Goal: Find specific page/section: Find specific page/section

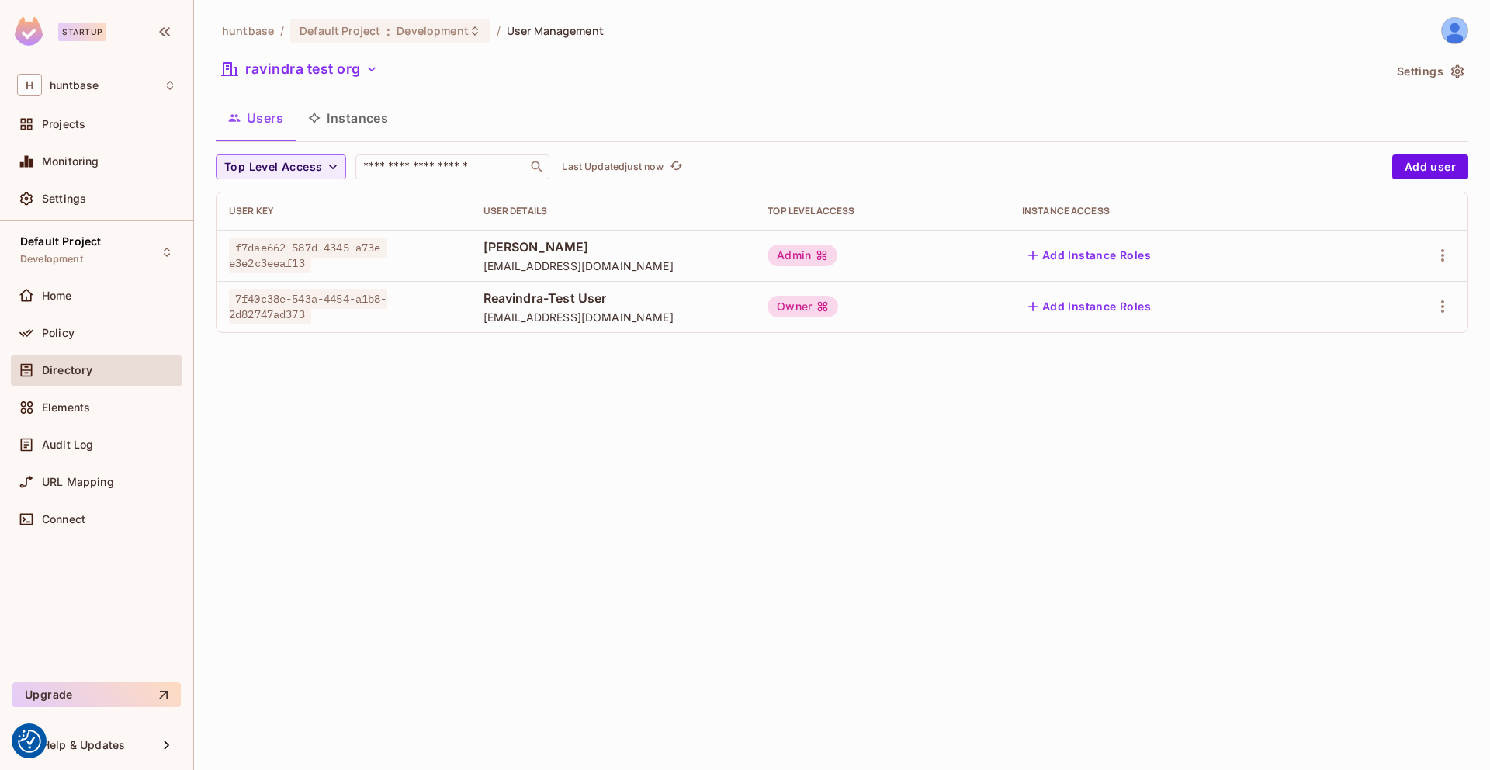
click at [263, 123] on button "Users" at bounding box center [256, 118] width 80 height 39
click at [317, 72] on button "ravindra test org" at bounding box center [300, 69] width 168 height 25
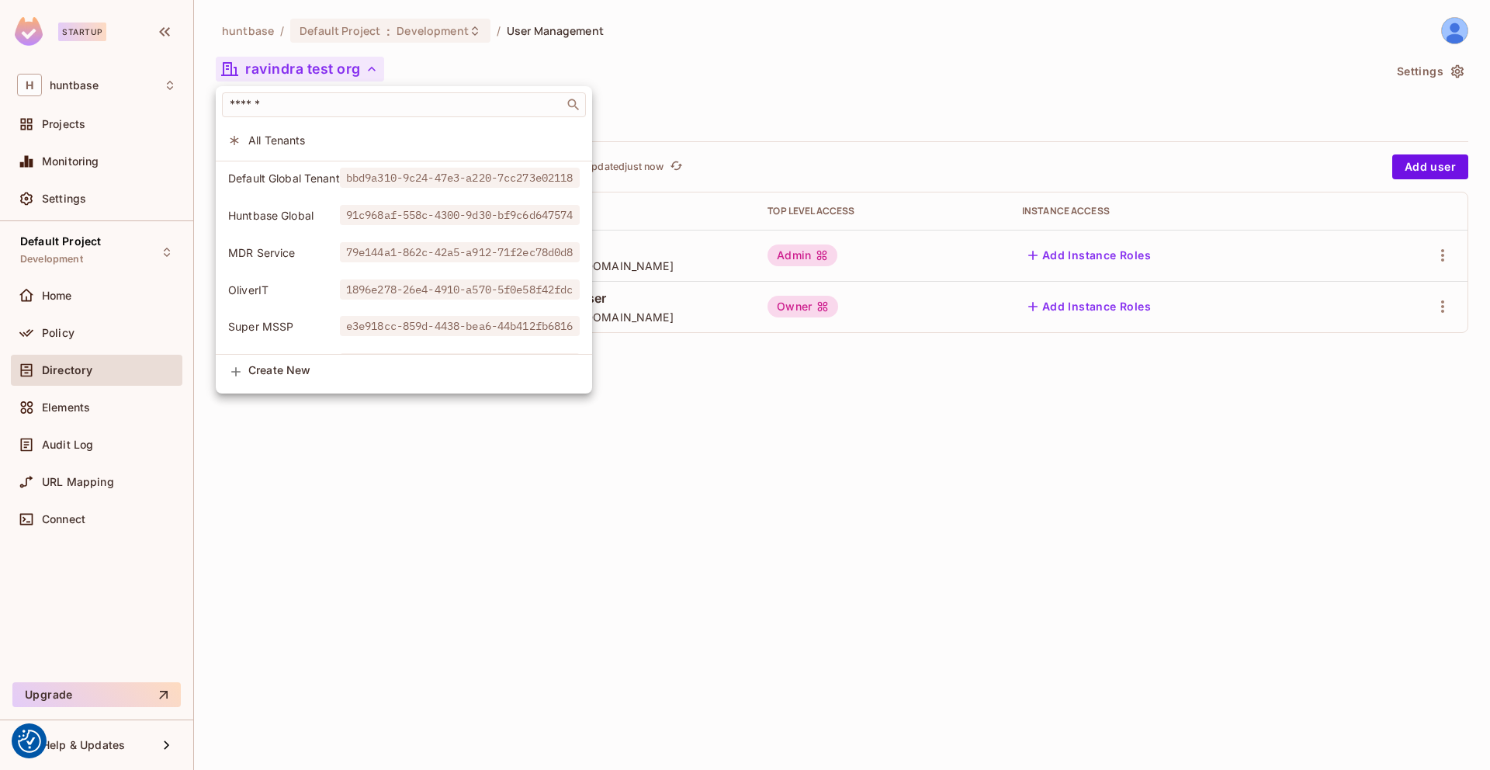
click at [302, 138] on span "All Tenants" at bounding box center [413, 140] width 331 height 15
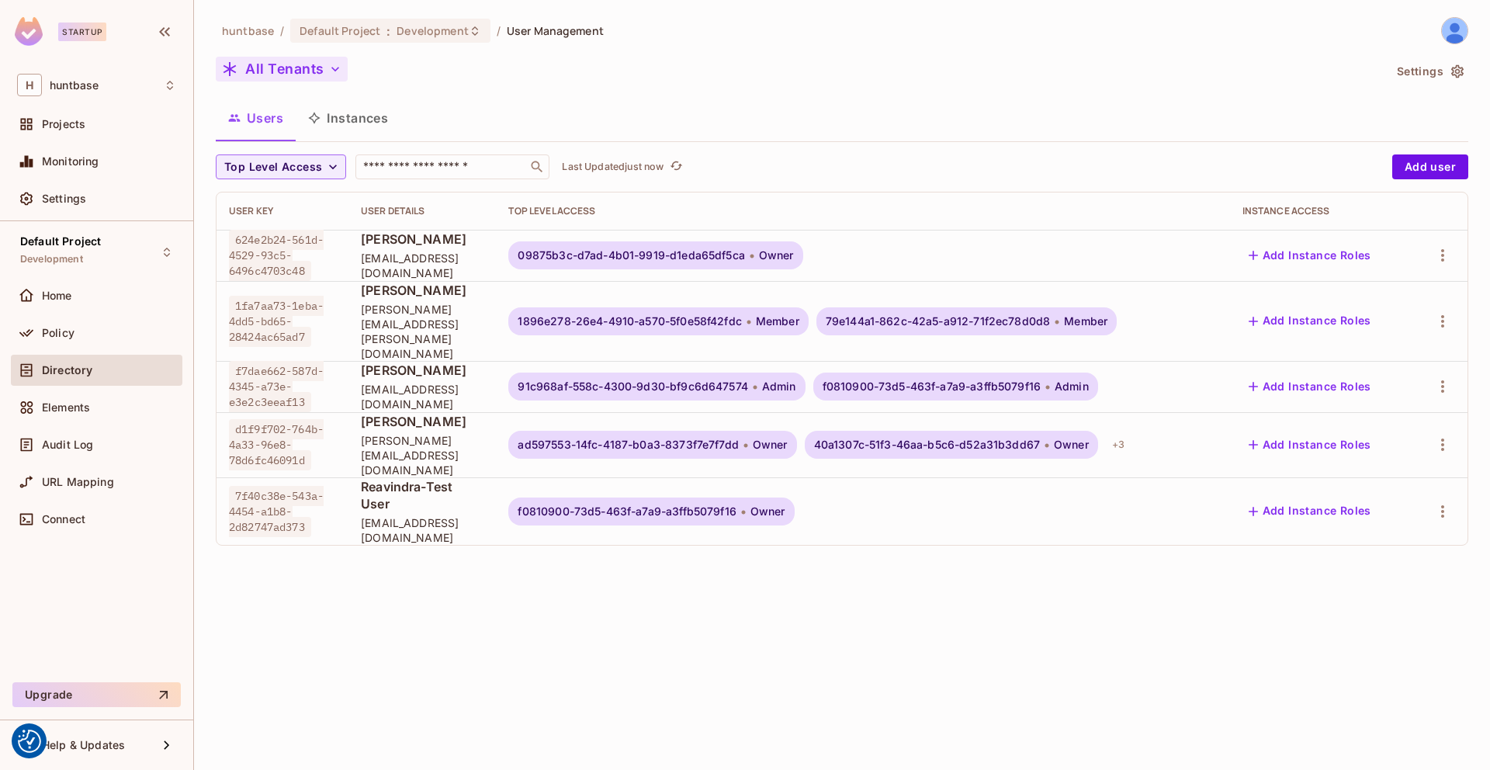
click at [298, 68] on button "All Tenants" at bounding box center [282, 69] width 132 height 25
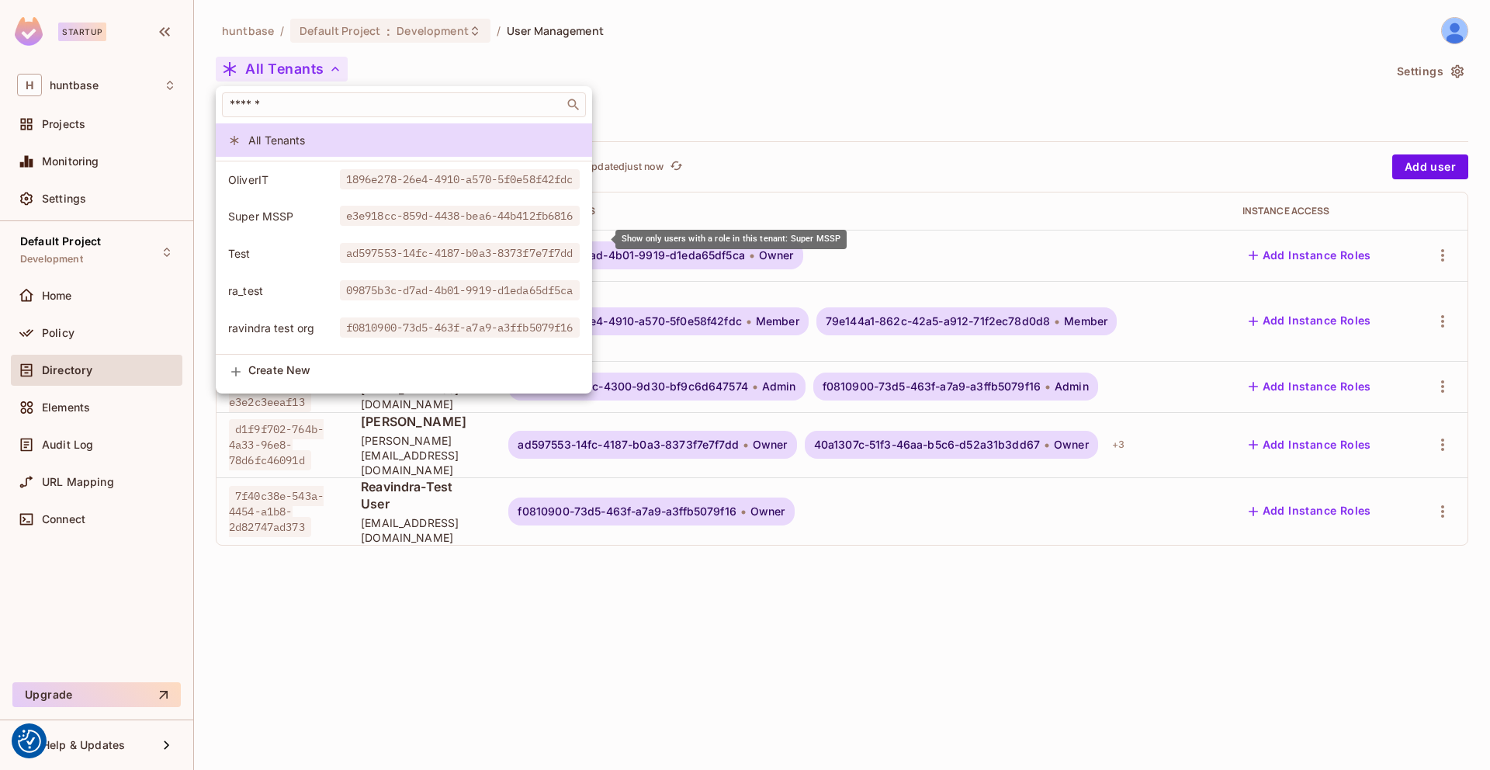
scroll to position [142, 0]
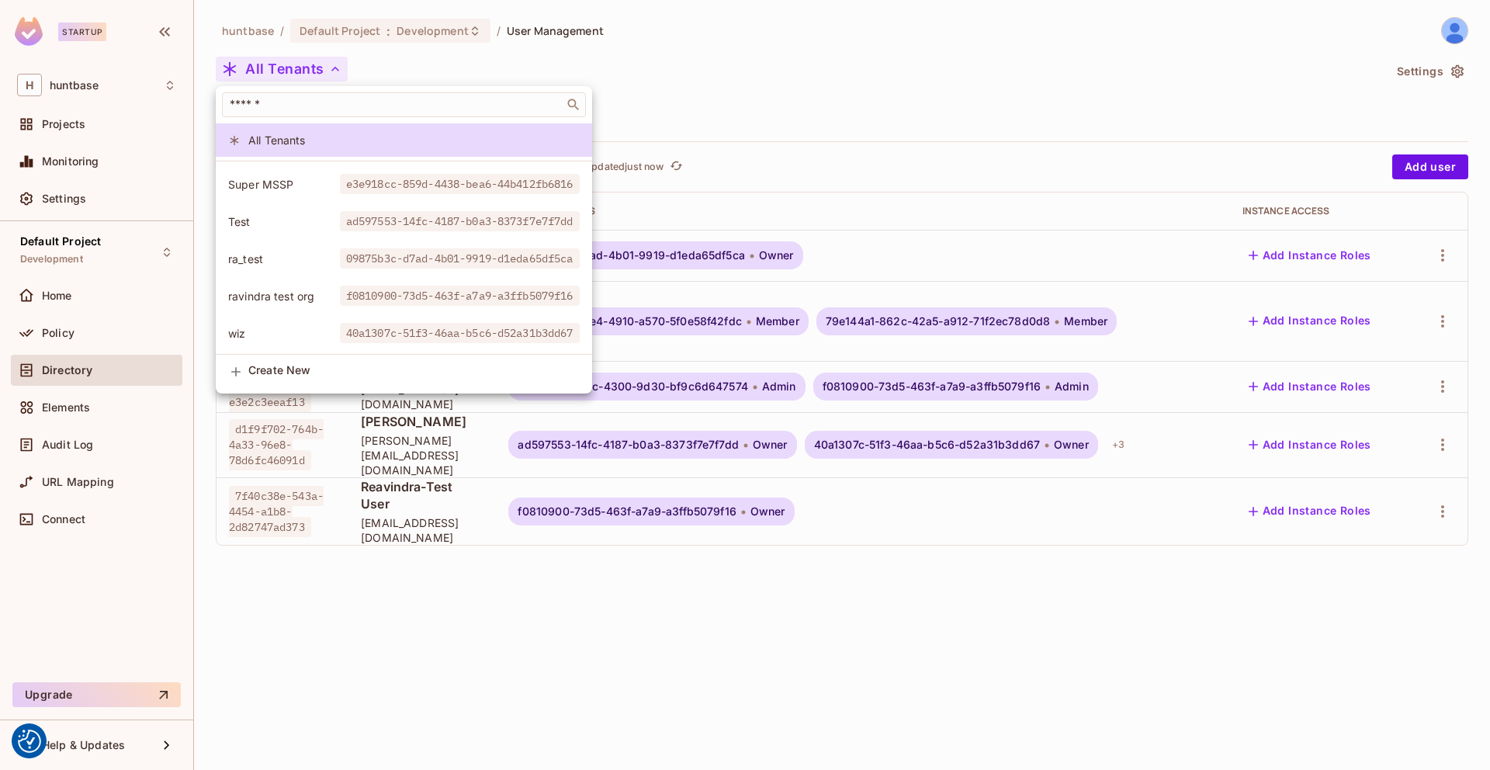
click at [615, 562] on div at bounding box center [745, 385] width 1490 height 770
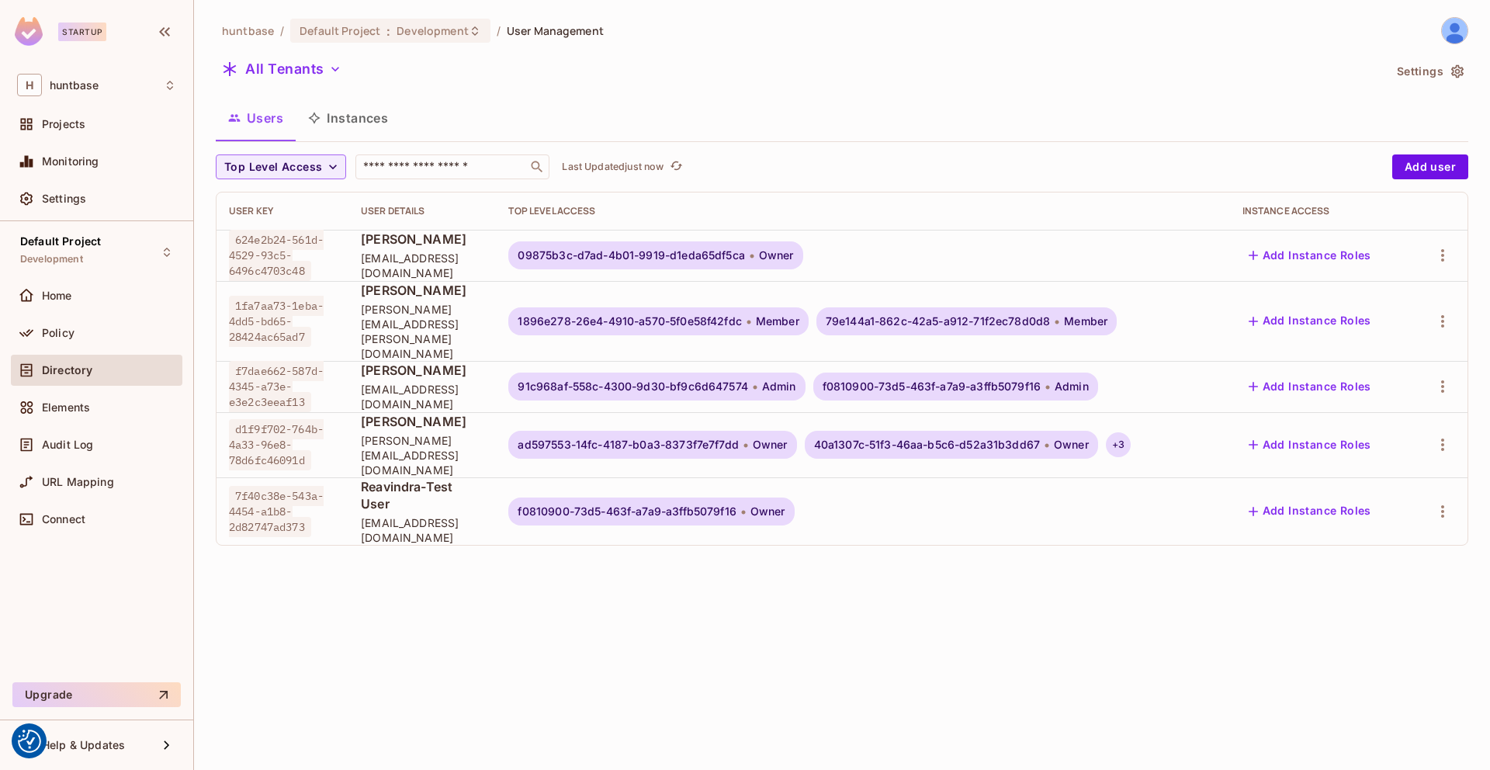
click at [1131, 432] on div "+ 3" at bounding box center [1118, 444] width 25 height 25
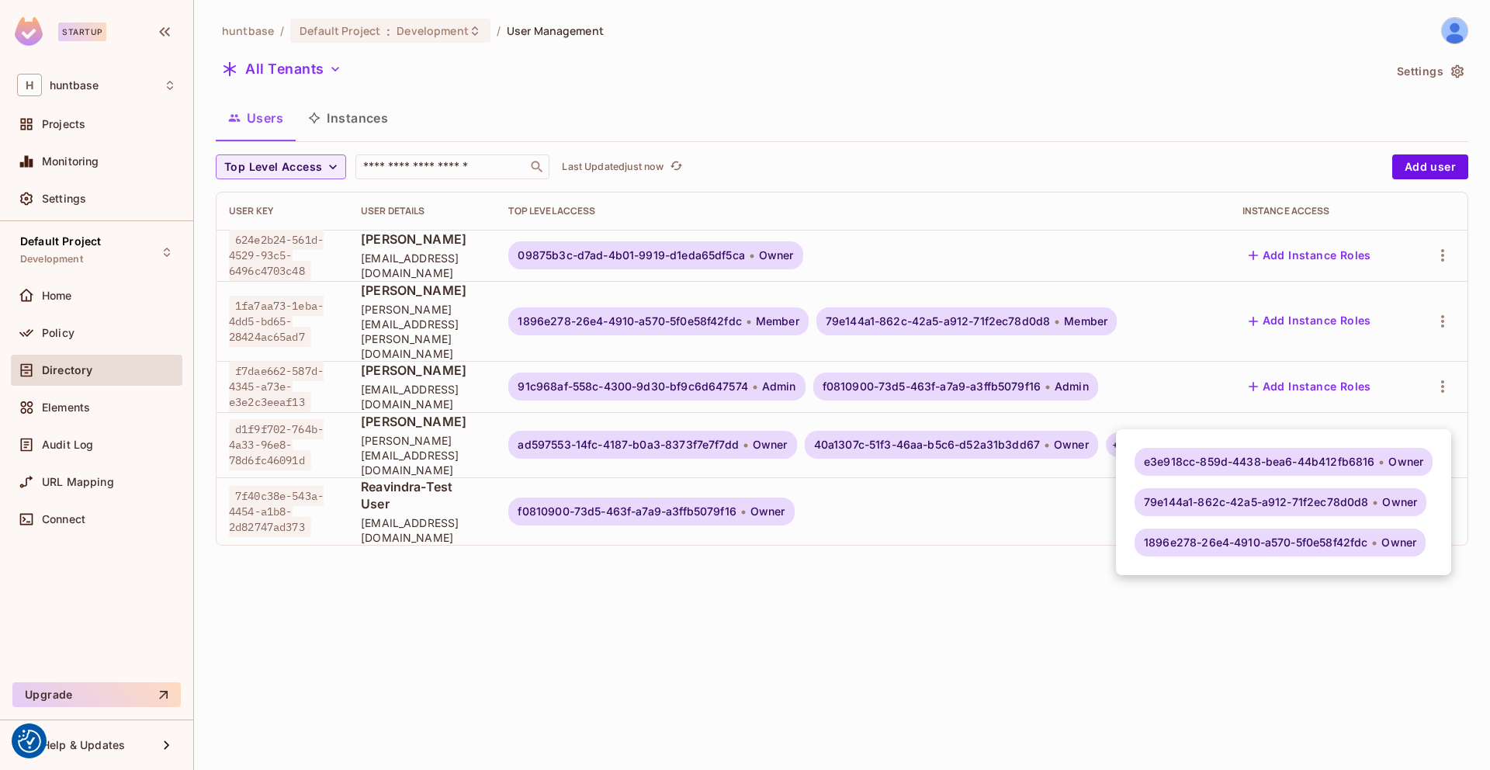
click at [911, 552] on div at bounding box center [745, 385] width 1490 height 770
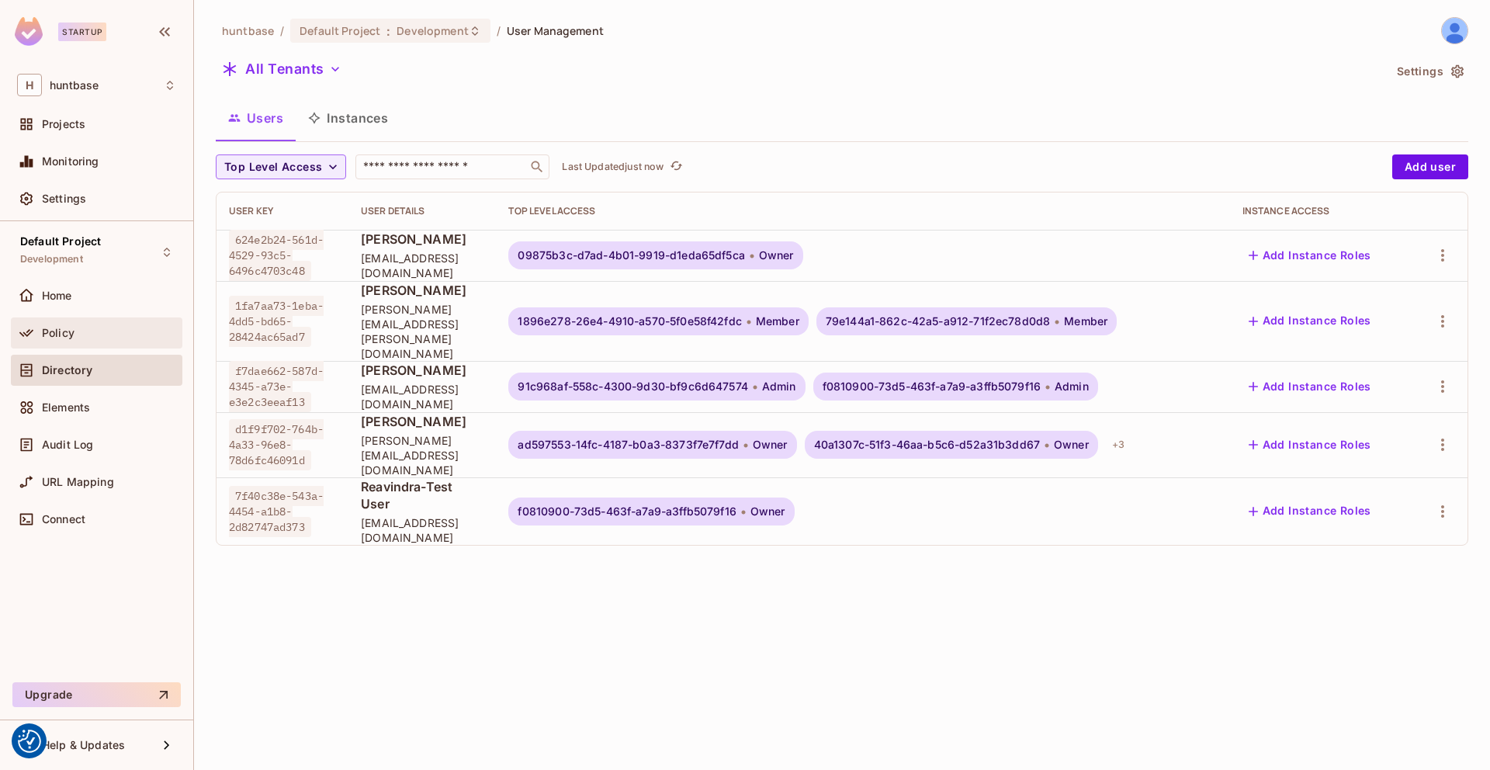
click at [78, 338] on div "Policy" at bounding box center [109, 333] width 134 height 12
